Goal: Browse casually

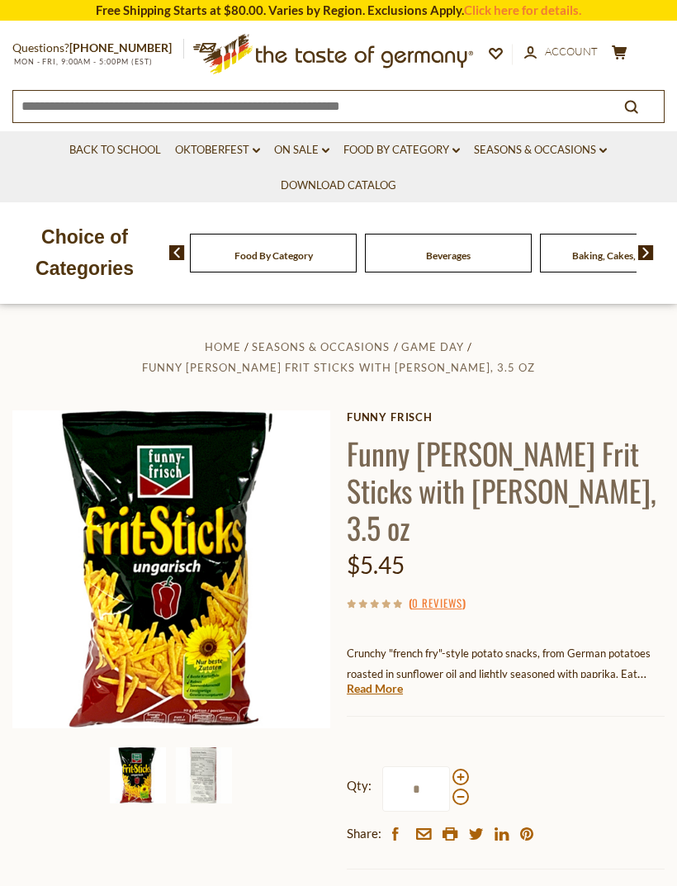
click at [433, 55] on icon at bounding box center [338, 51] width 271 height 35
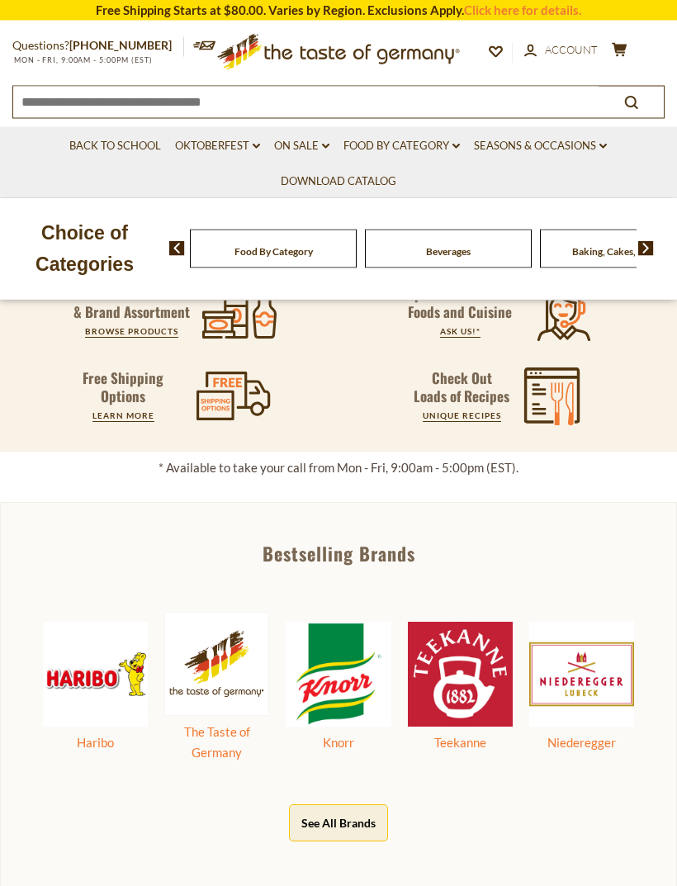
scroll to position [412, 0]
click at [440, 149] on link "Food By Category dropdown_arrow" at bounding box center [402, 146] width 116 height 18
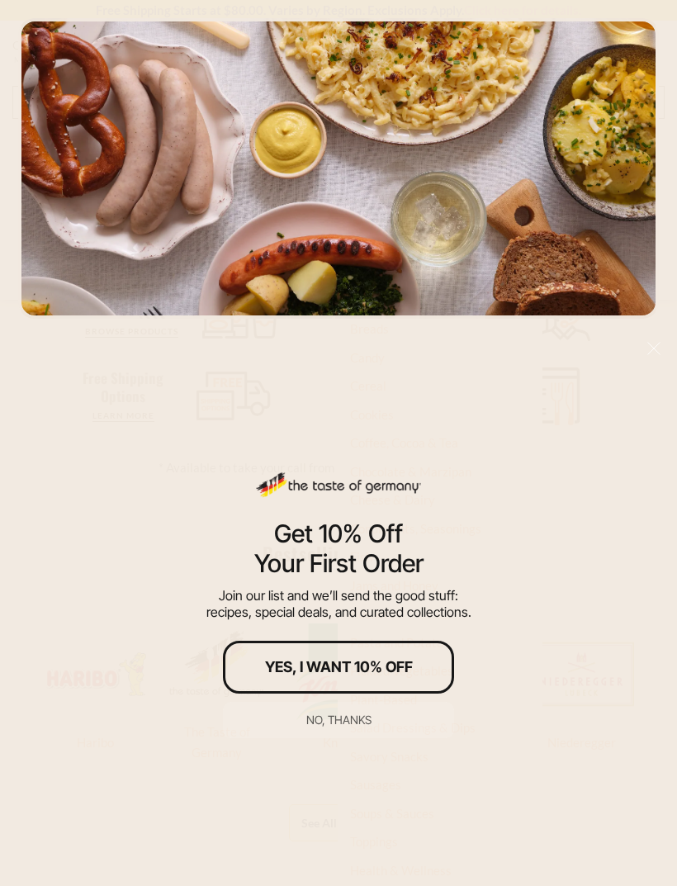
click at [325, 726] on div "No, thanks" at bounding box center [338, 720] width 65 height 12
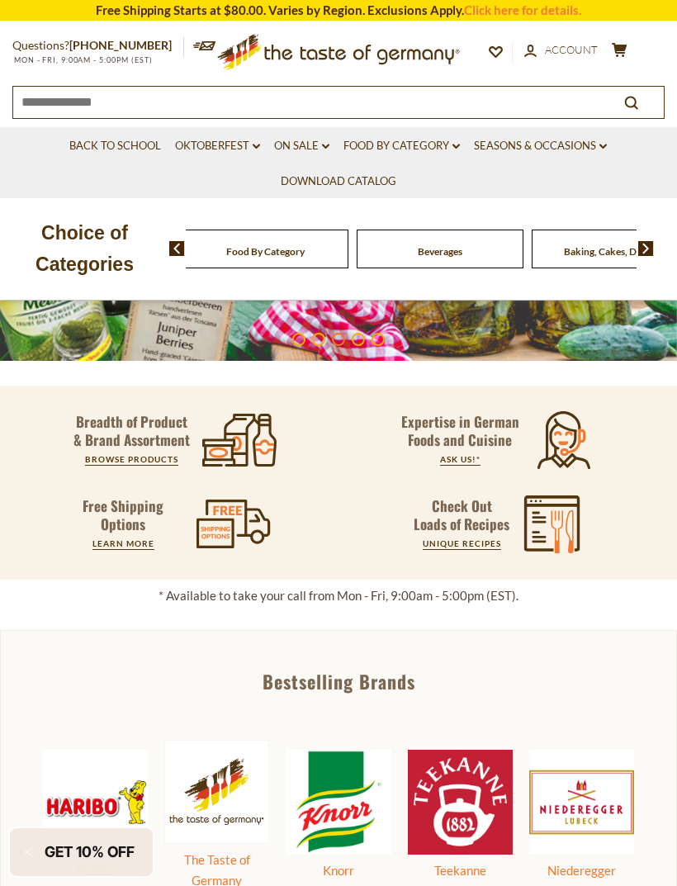
scroll to position [279, 0]
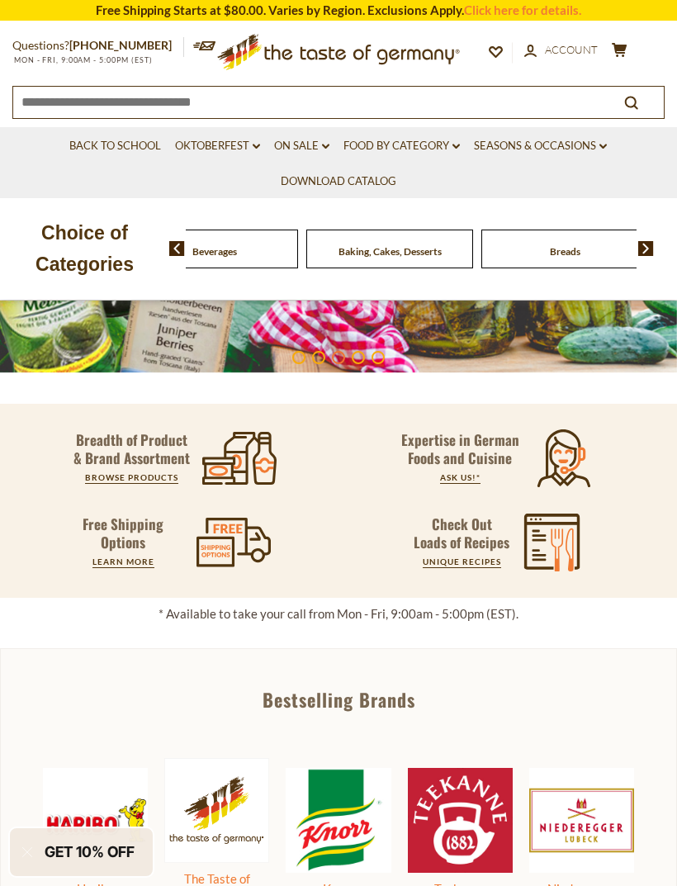
click at [123, 244] on div "Food By Category" at bounding box center [39, 249] width 167 height 39
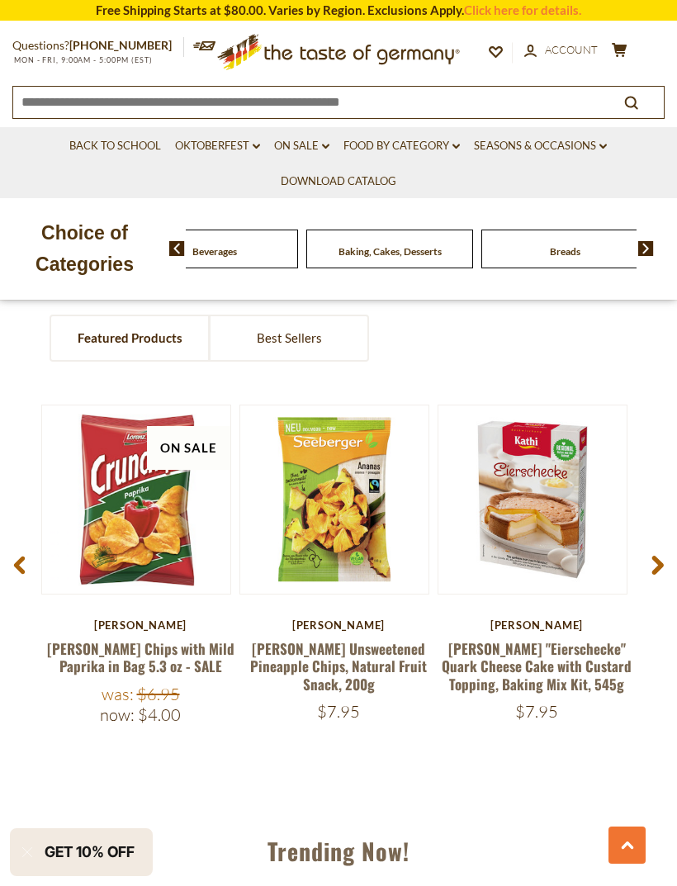
scroll to position [1056, 0]
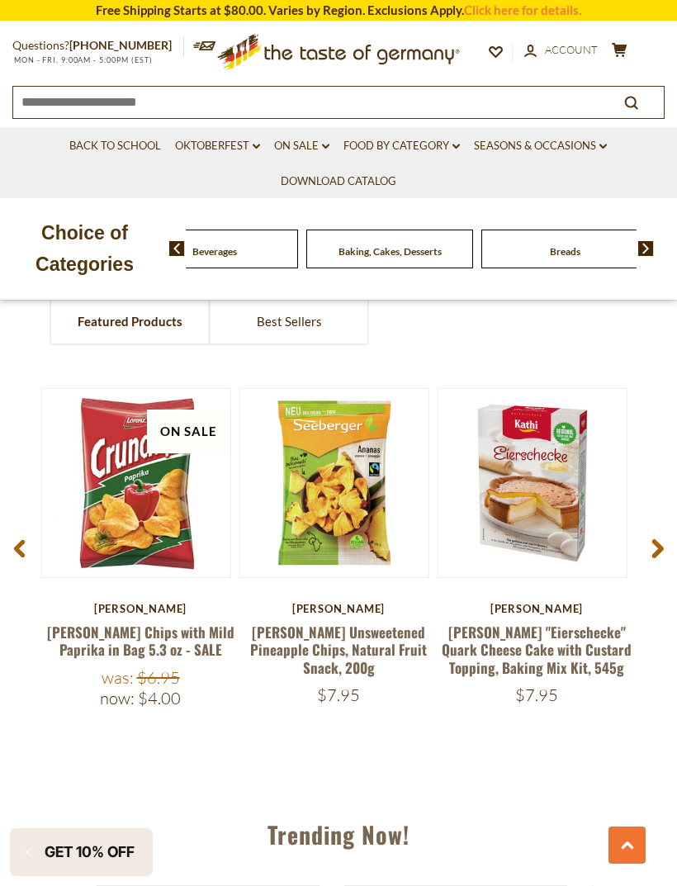
click at [264, 316] on link "Best Sellers" at bounding box center [289, 322] width 157 height 44
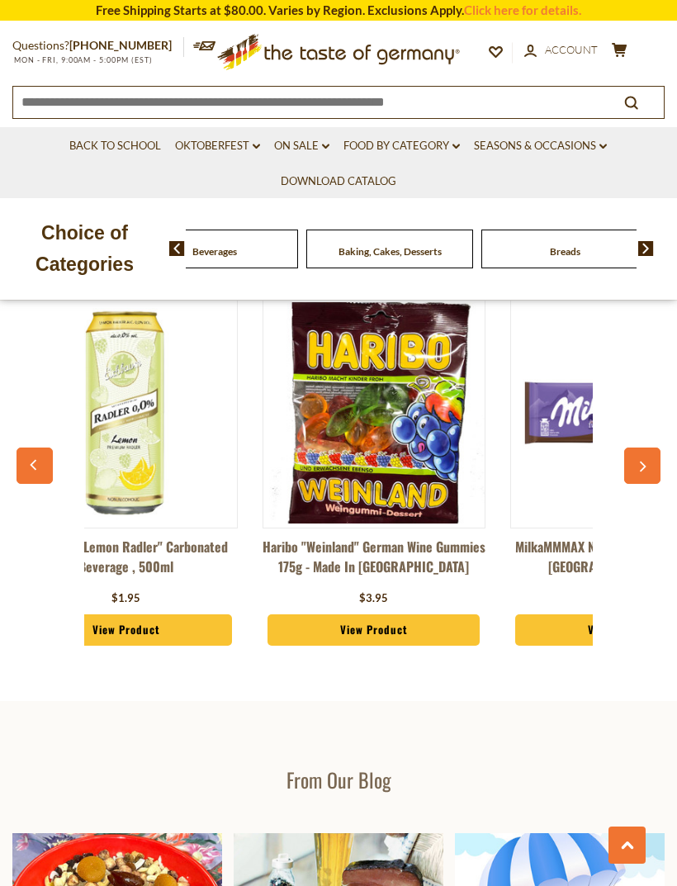
scroll to position [0, 38]
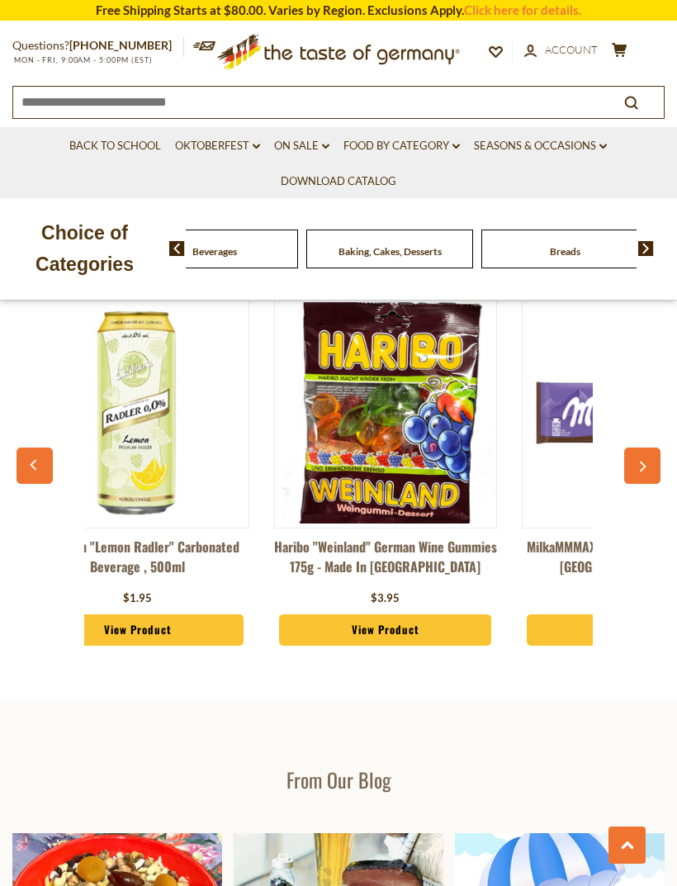
click at [654, 454] on button "button" at bounding box center [642, 466] width 36 height 36
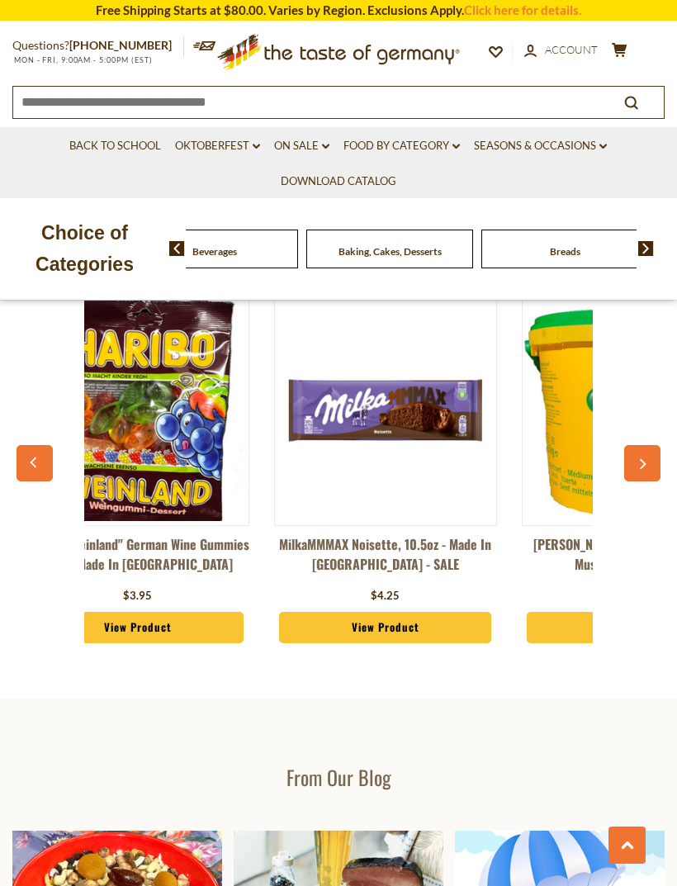
click at [651, 455] on button "button" at bounding box center [642, 463] width 36 height 36
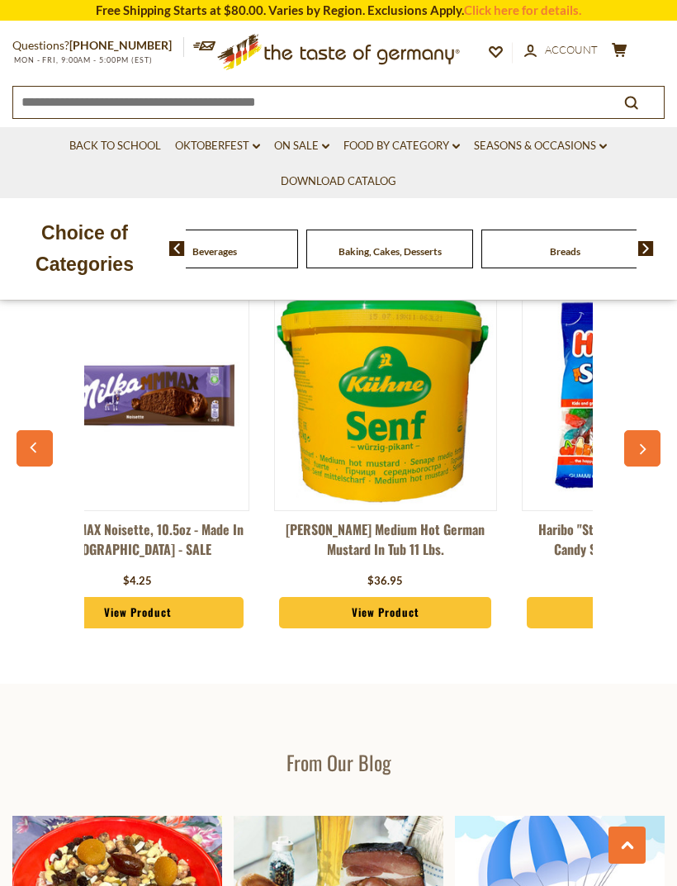
click at [647, 446] on icon "button" at bounding box center [642, 450] width 11 height 12
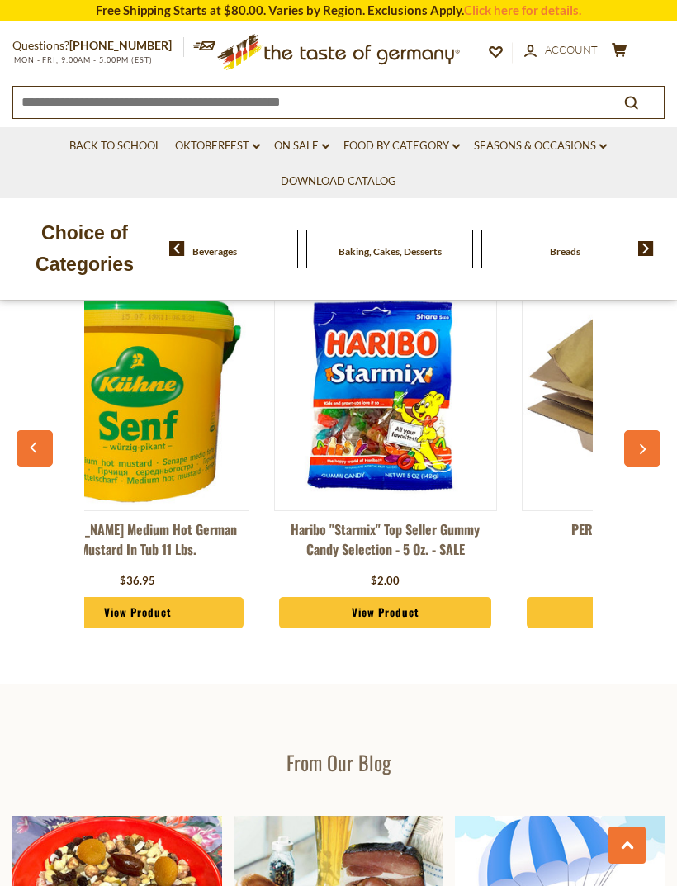
click at [648, 438] on button "button" at bounding box center [642, 448] width 36 height 36
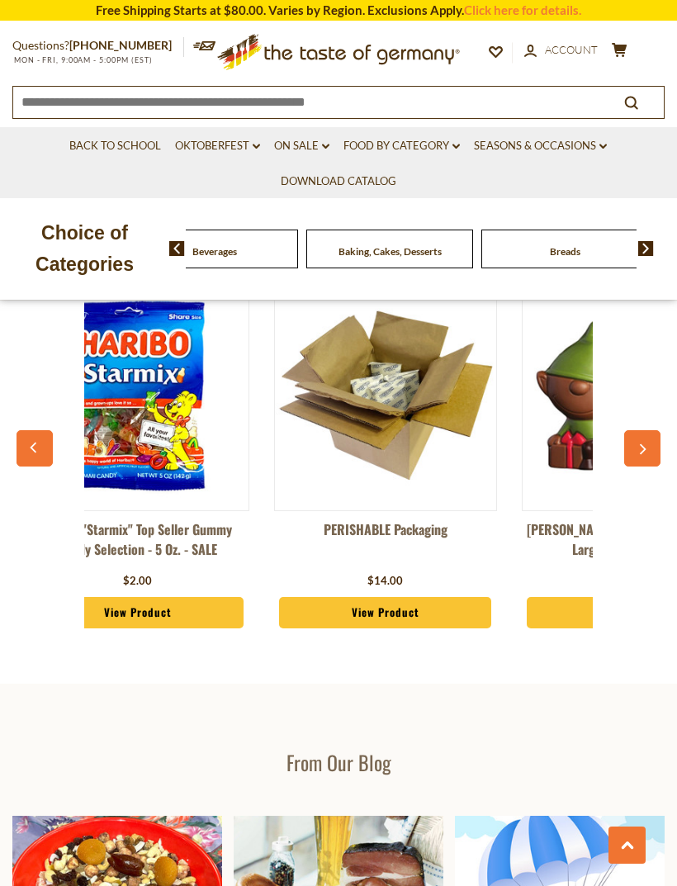
click at [648, 436] on button "button" at bounding box center [642, 448] width 36 height 36
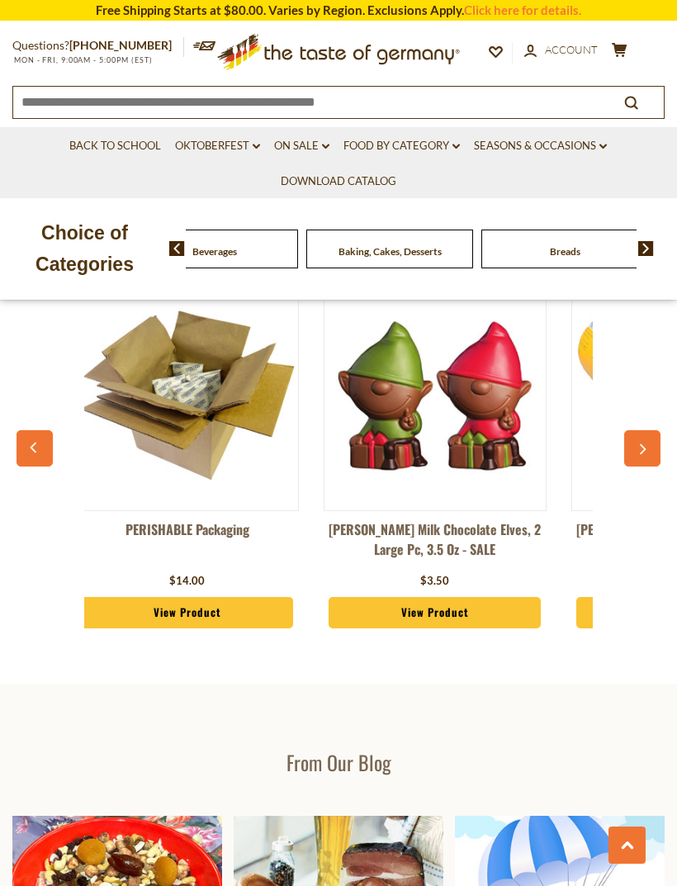
scroll to position [0, 1309]
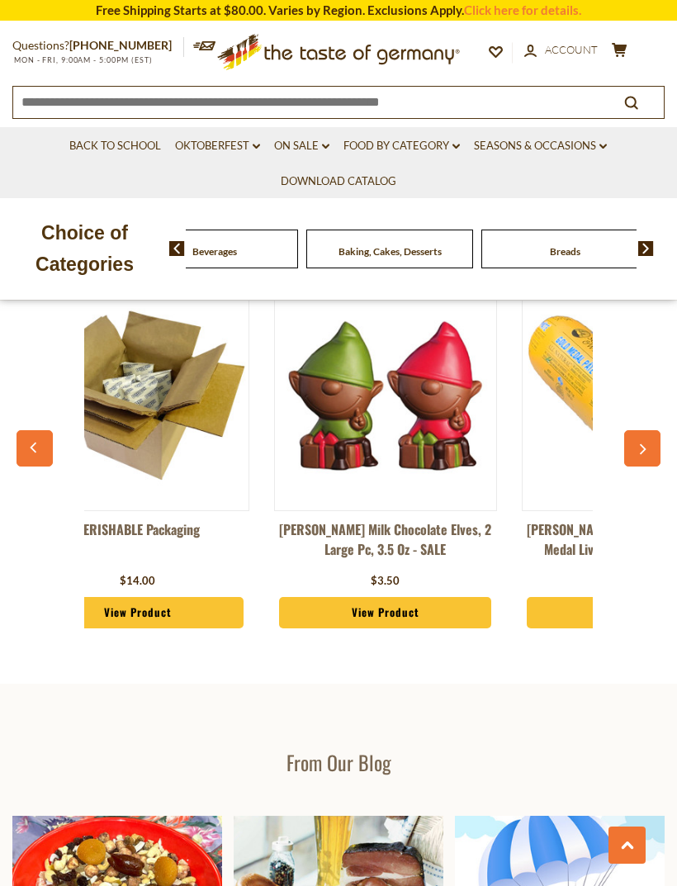
click at [650, 447] on button "button" at bounding box center [642, 448] width 36 height 36
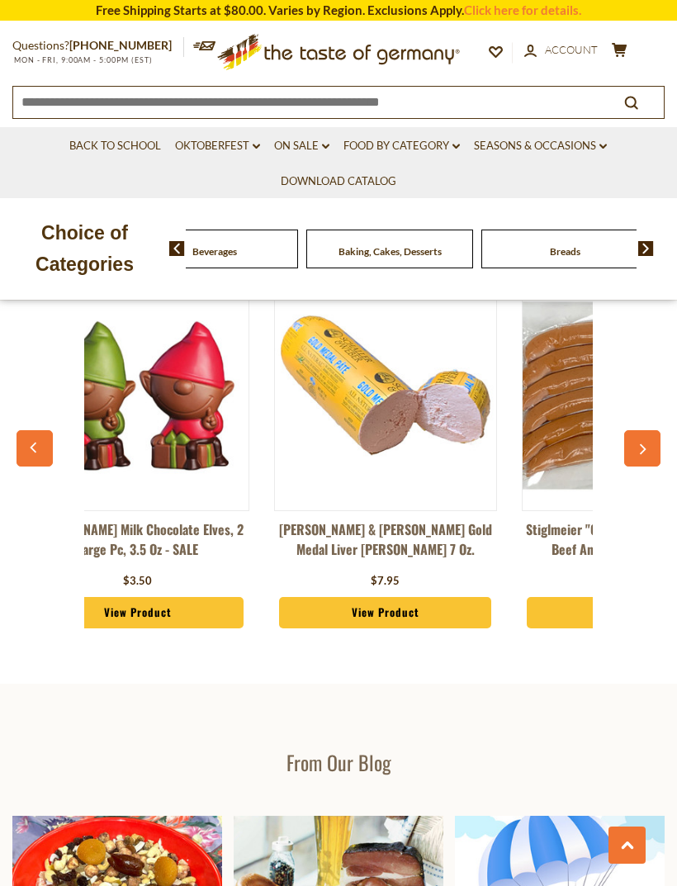
click at [653, 446] on button "button" at bounding box center [642, 448] width 36 height 36
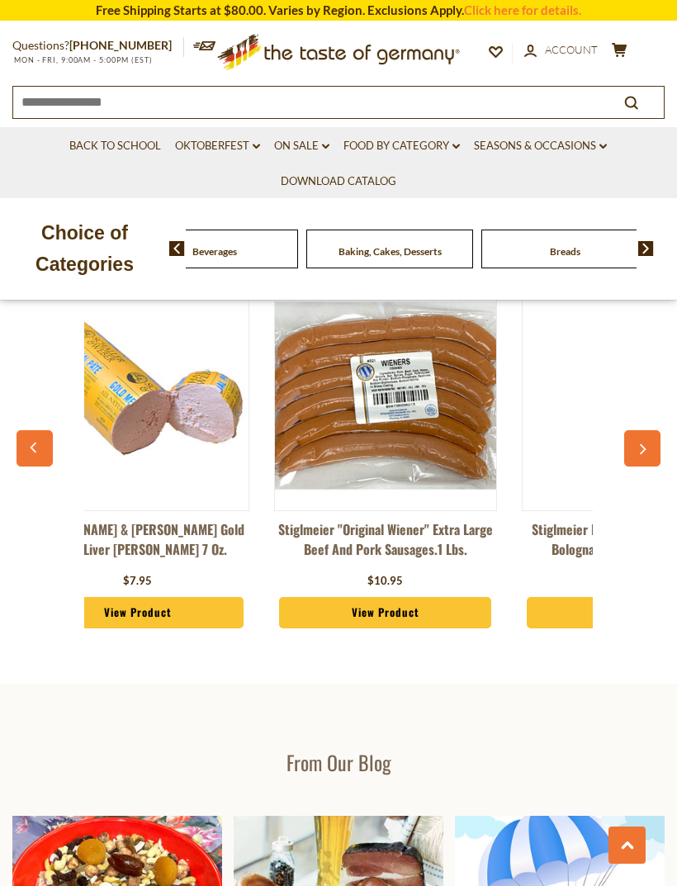
click at [650, 443] on button "button" at bounding box center [642, 448] width 36 height 36
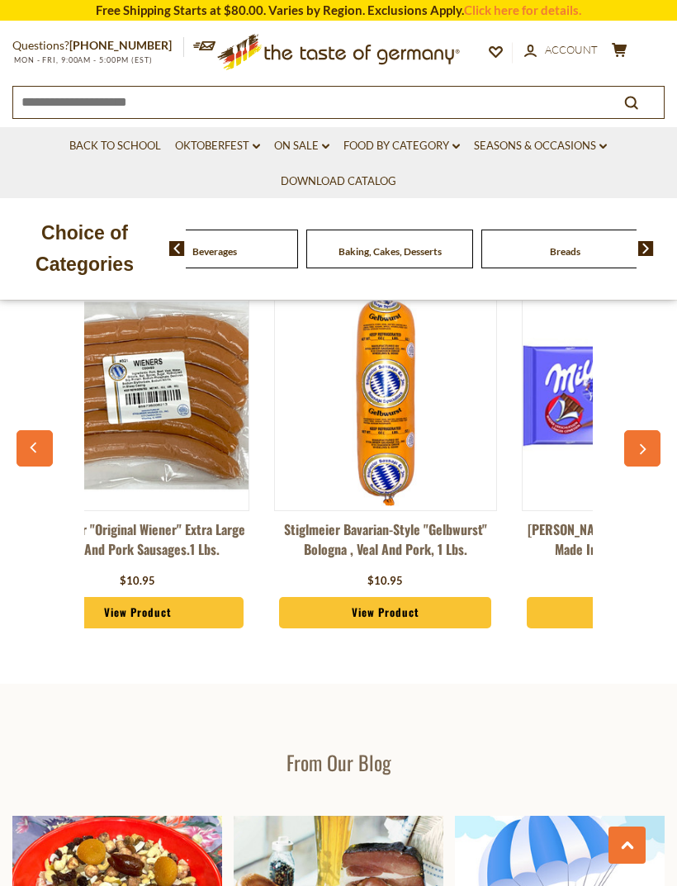
click at [645, 436] on button "button" at bounding box center [642, 448] width 36 height 36
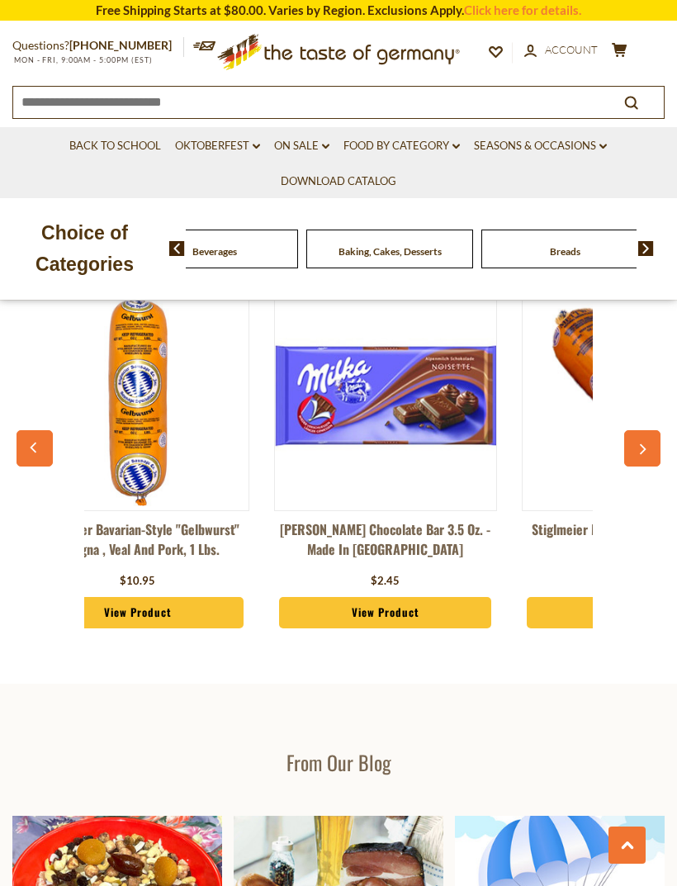
click at [648, 434] on button "button" at bounding box center [642, 448] width 36 height 36
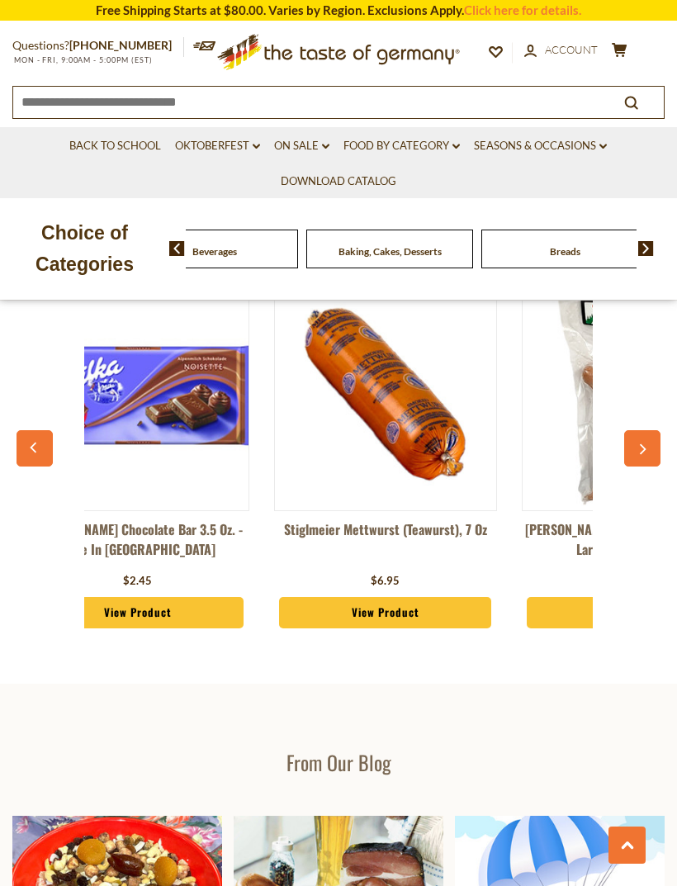
click at [647, 435] on button "button" at bounding box center [642, 448] width 36 height 36
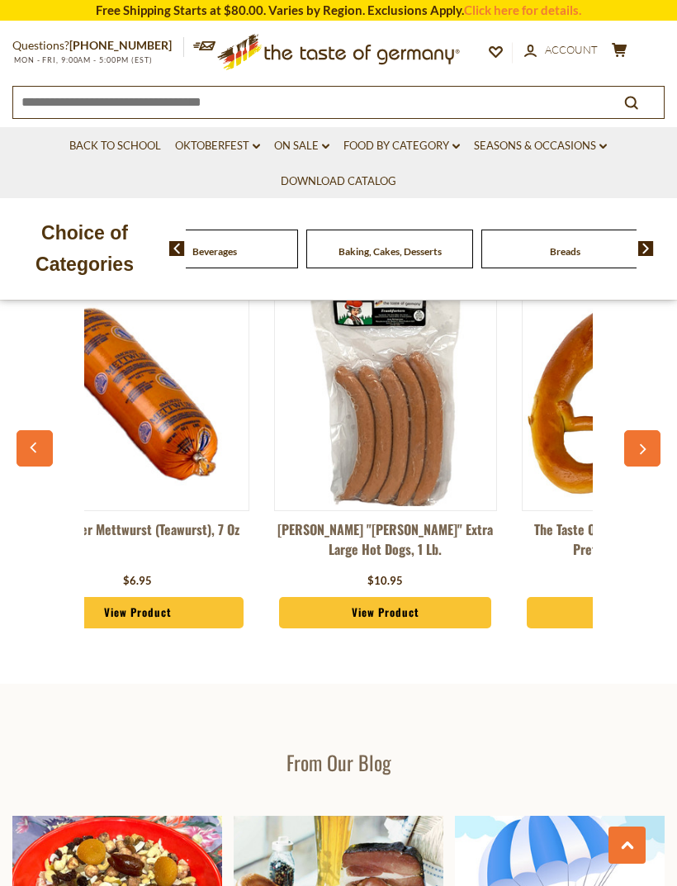
click at [648, 444] on icon "button" at bounding box center [642, 450] width 11 height 12
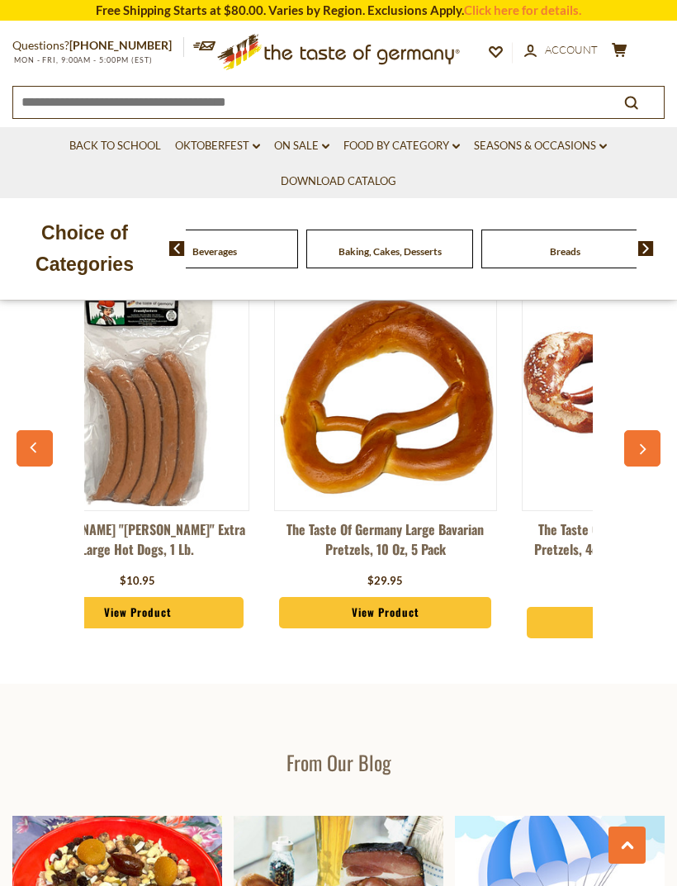
click at [652, 447] on button "button" at bounding box center [642, 448] width 36 height 36
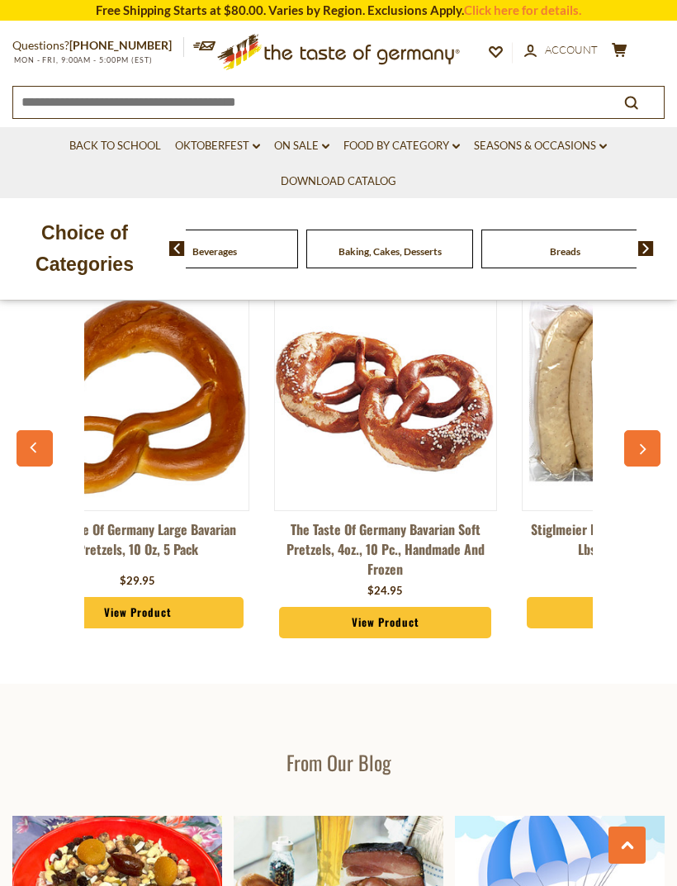
click at [653, 448] on button "button" at bounding box center [642, 448] width 36 height 36
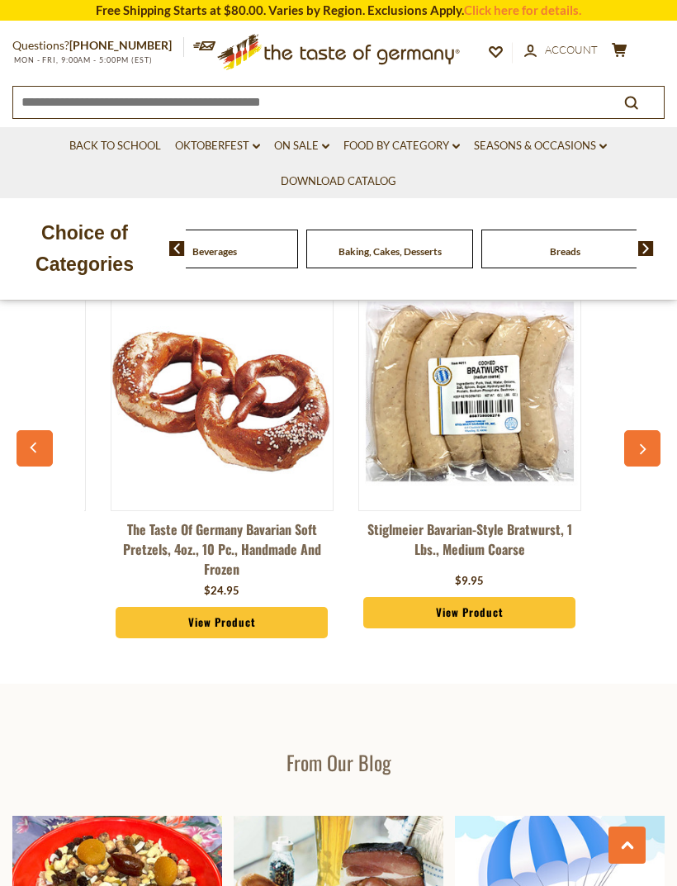
click at [650, 443] on button "button" at bounding box center [642, 448] width 36 height 36
click at [647, 438] on button "button" at bounding box center [642, 448] width 36 height 36
click at [644, 437] on button "button" at bounding box center [642, 448] width 36 height 36
click at [641, 444] on icon "button" at bounding box center [642, 450] width 11 height 12
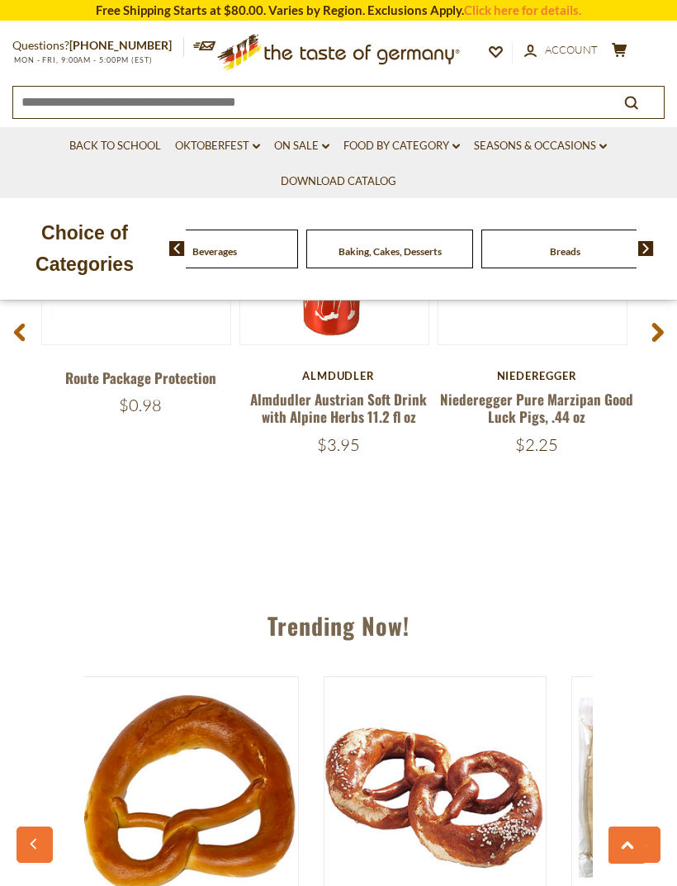
scroll to position [1091, 0]
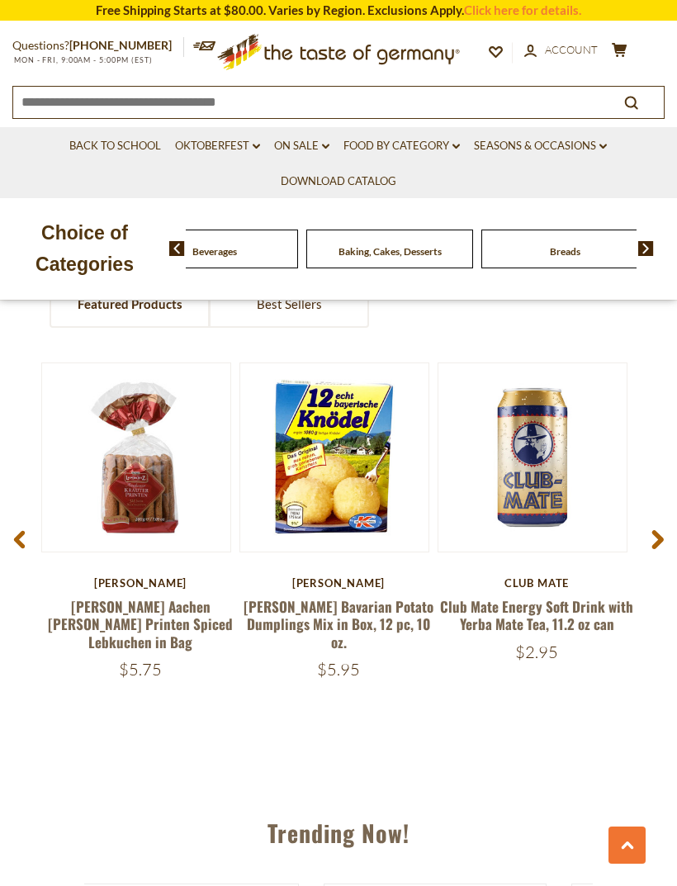
click at [343, 1] on section "Free Shipping Starts at $80.00. Varies by Region. Exclusions Apply. Click here …" at bounding box center [338, 10] width 677 height 21
